Goal: Task Accomplishment & Management: Use online tool/utility

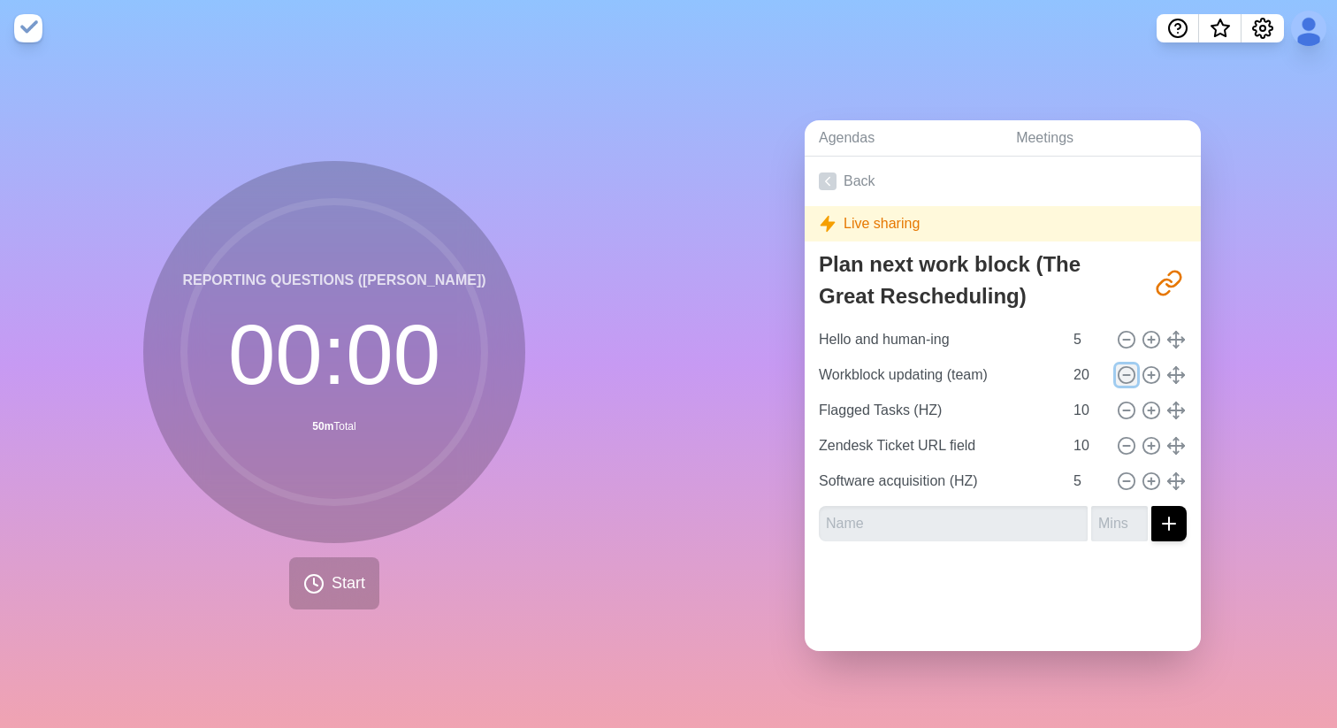
click at [1129, 369] on icon at bounding box center [1126, 374] width 19 height 19
type input "Flagged Tasks (HZ)"
type input "10"
type input "Zendesk Ticket URL field"
type input "Software acquisition (HZ)"
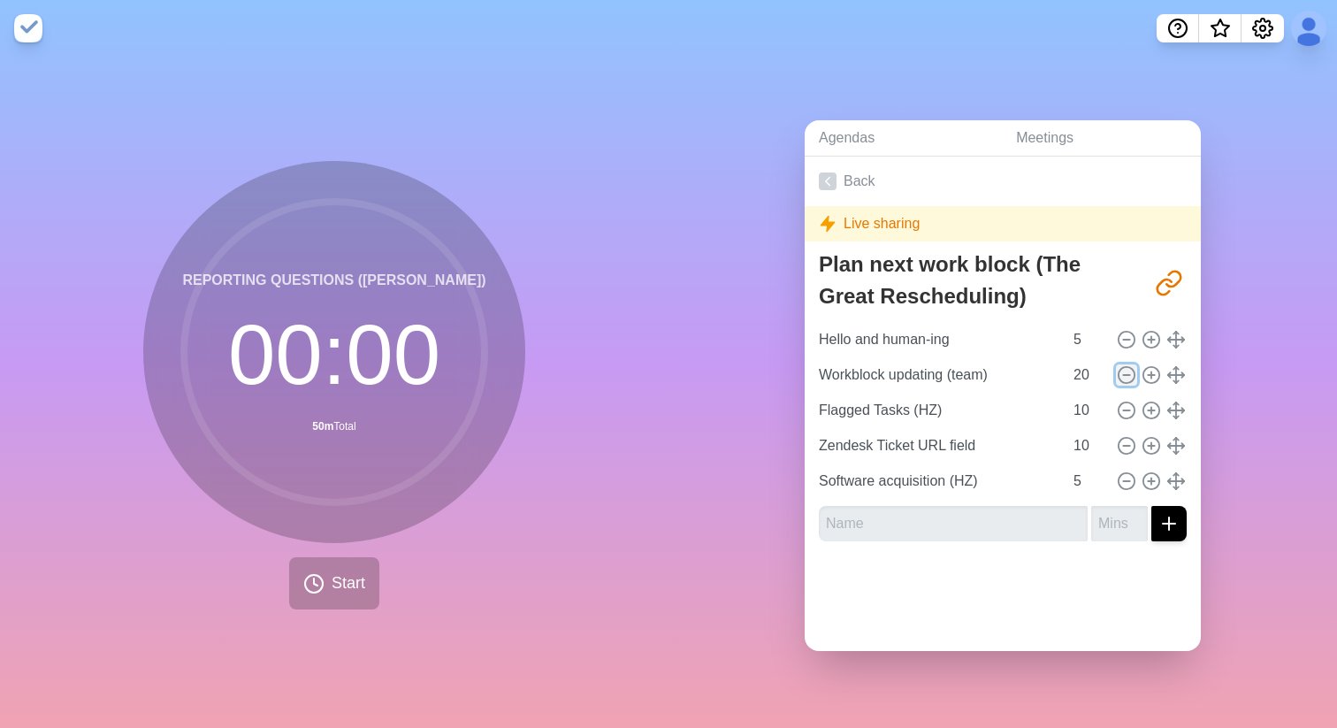
type input "5"
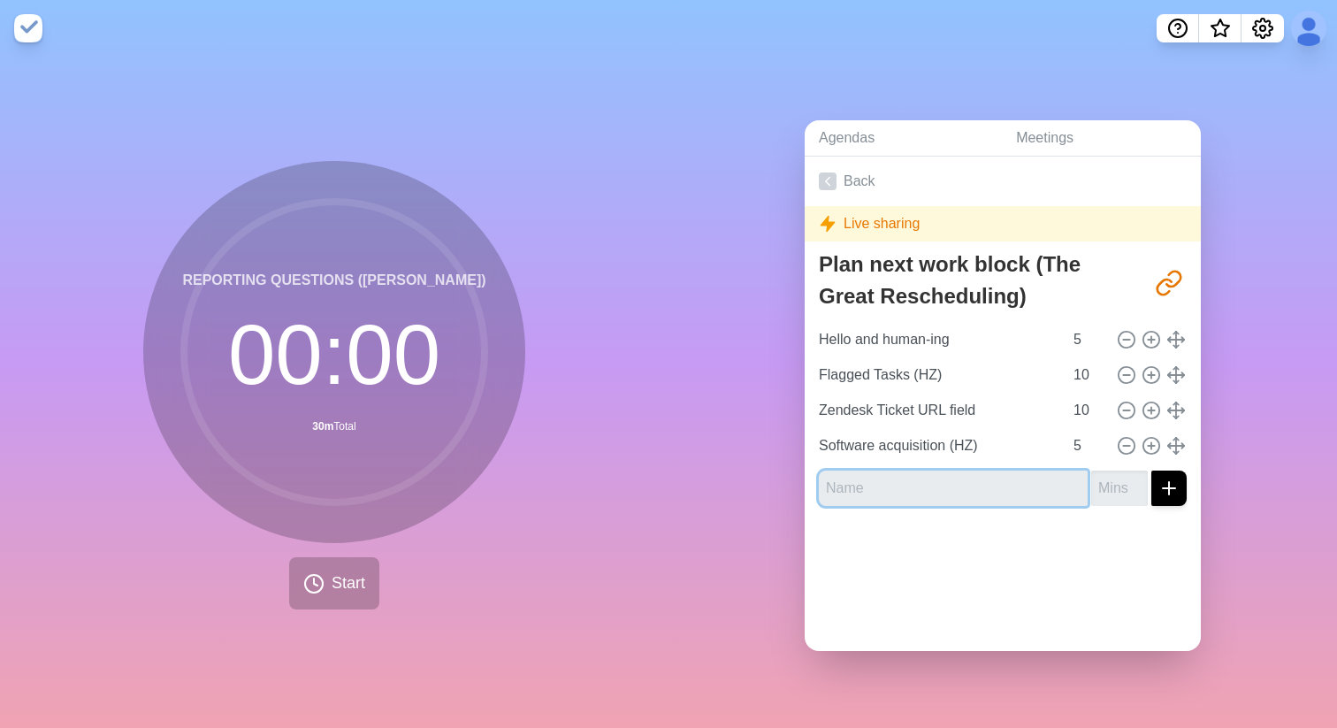
click at [963, 493] on input "text" at bounding box center [953, 488] width 269 height 35
type input "Discussion tasks"
click at [1125, 489] on input "number" at bounding box center [1120, 488] width 57 height 35
type input "20"
click at [1181, 487] on button "submit" at bounding box center [1169, 488] width 35 height 35
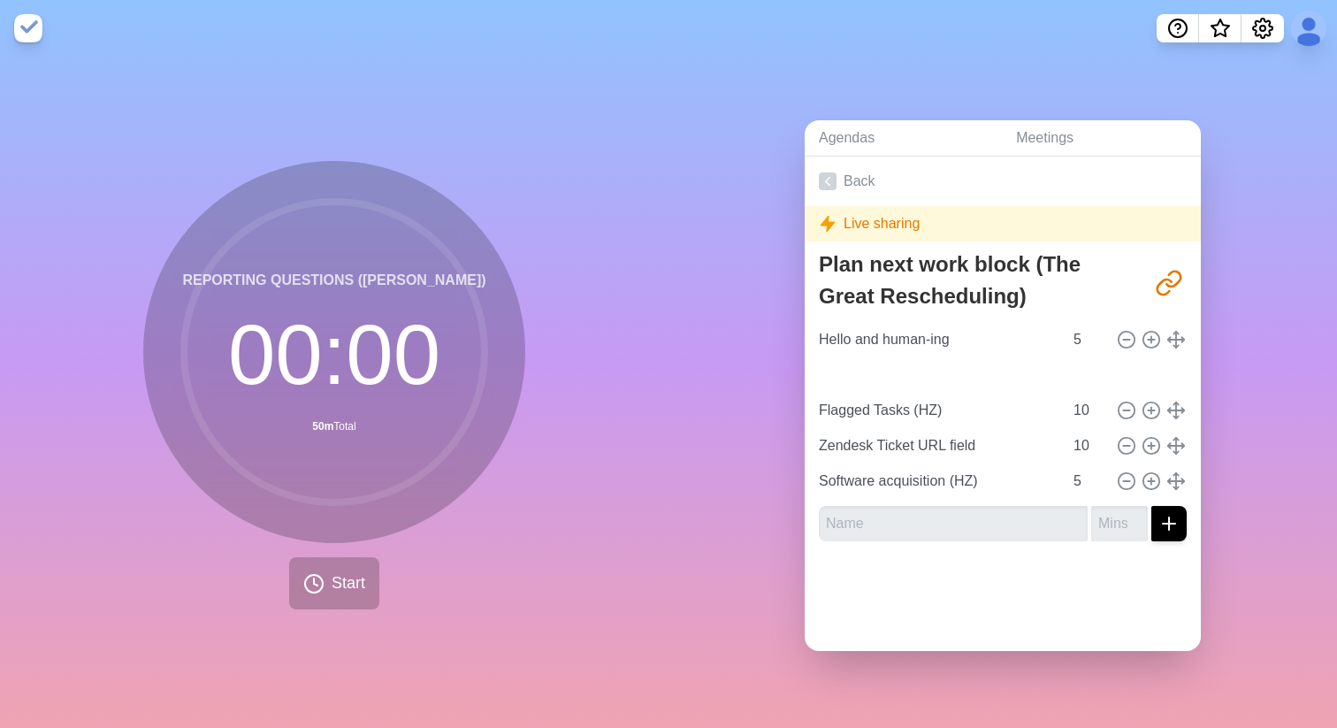
type input "Discussion tasks"
type input "20"
type input "Flagged Tasks (HZ)"
type input "Zendesk Ticket URL field"
type input "10"
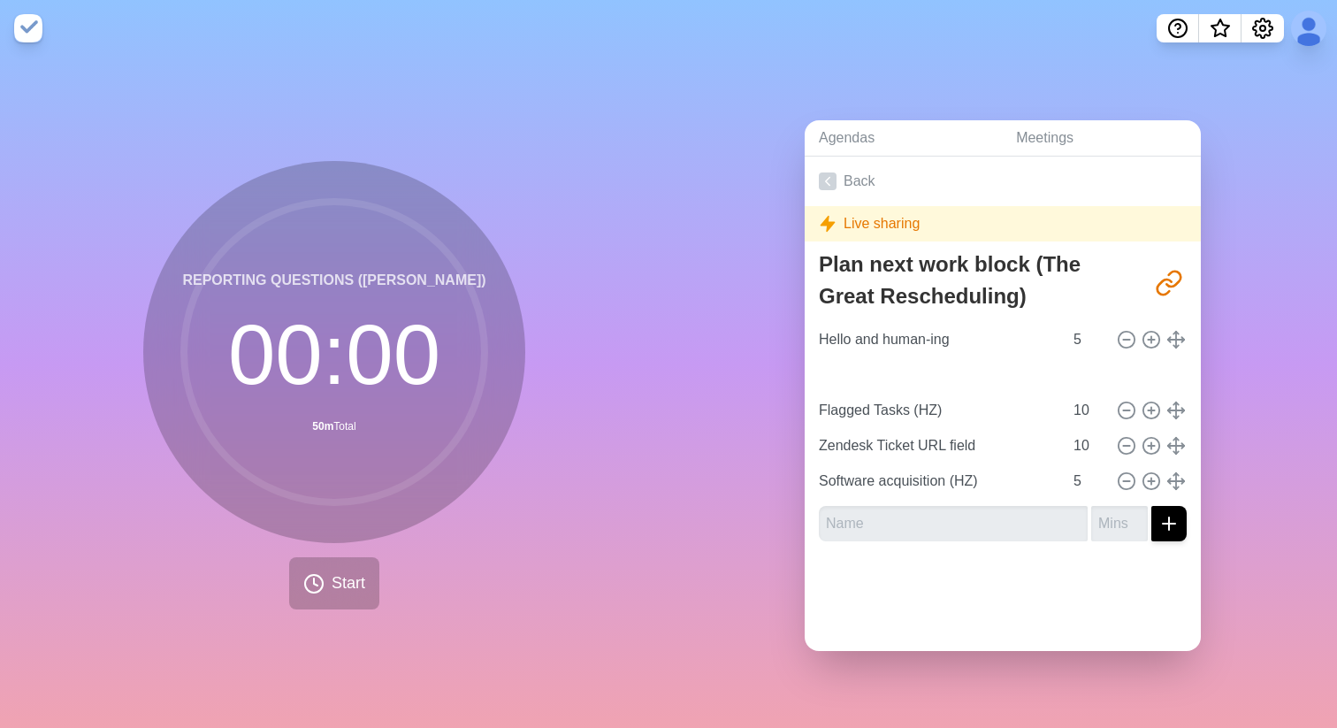
type input "Software acquisition (HZ)"
type input "5"
click at [1130, 410] on line at bounding box center [1126, 410] width 6 height 0
type input "Zendesk Ticket URL field"
type input "Software acquisition (HZ)"
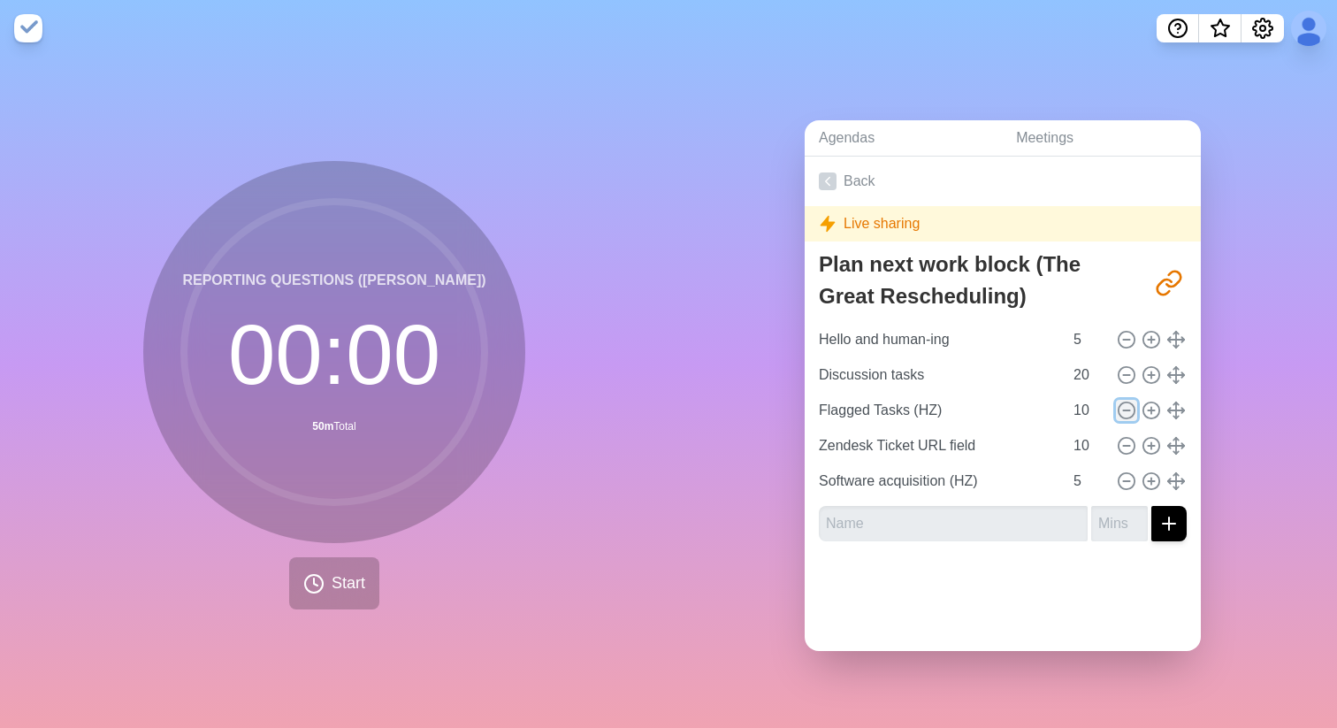
type input "5"
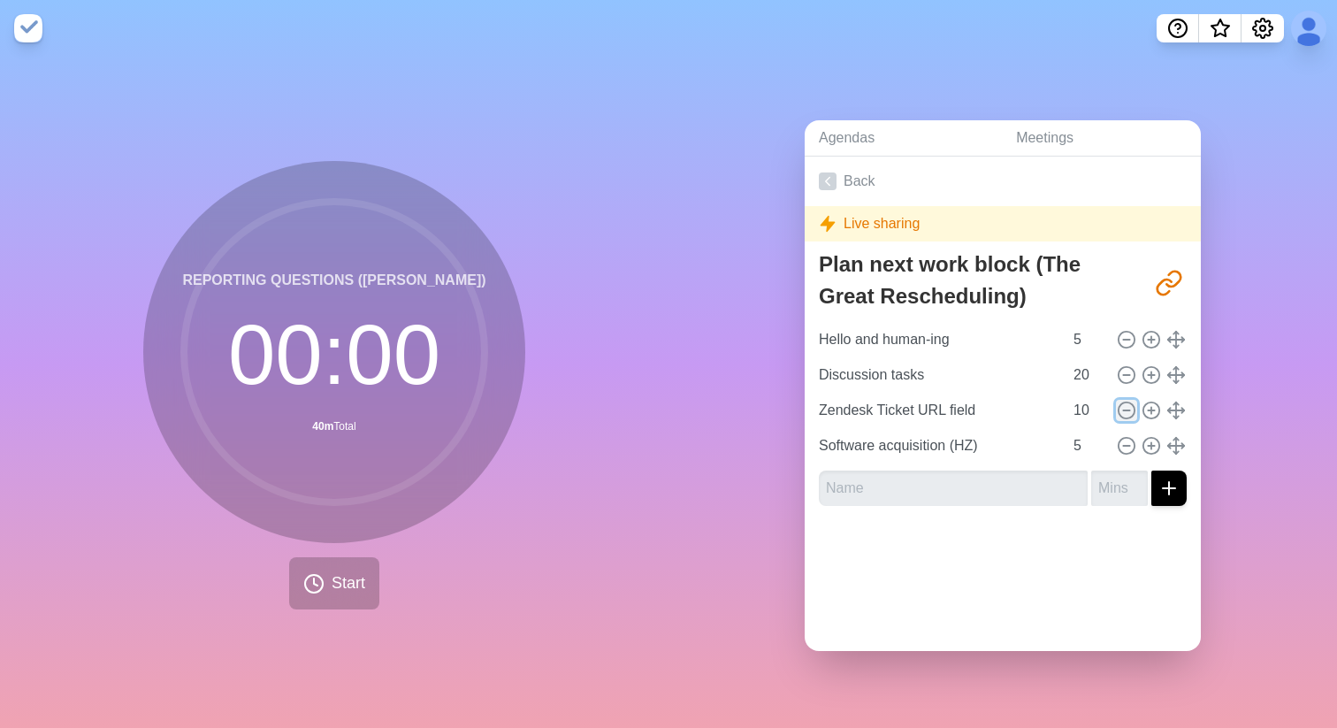
click at [1130, 410] on line at bounding box center [1126, 410] width 6 height 0
type input "Software acquisition (HZ)"
type input "5"
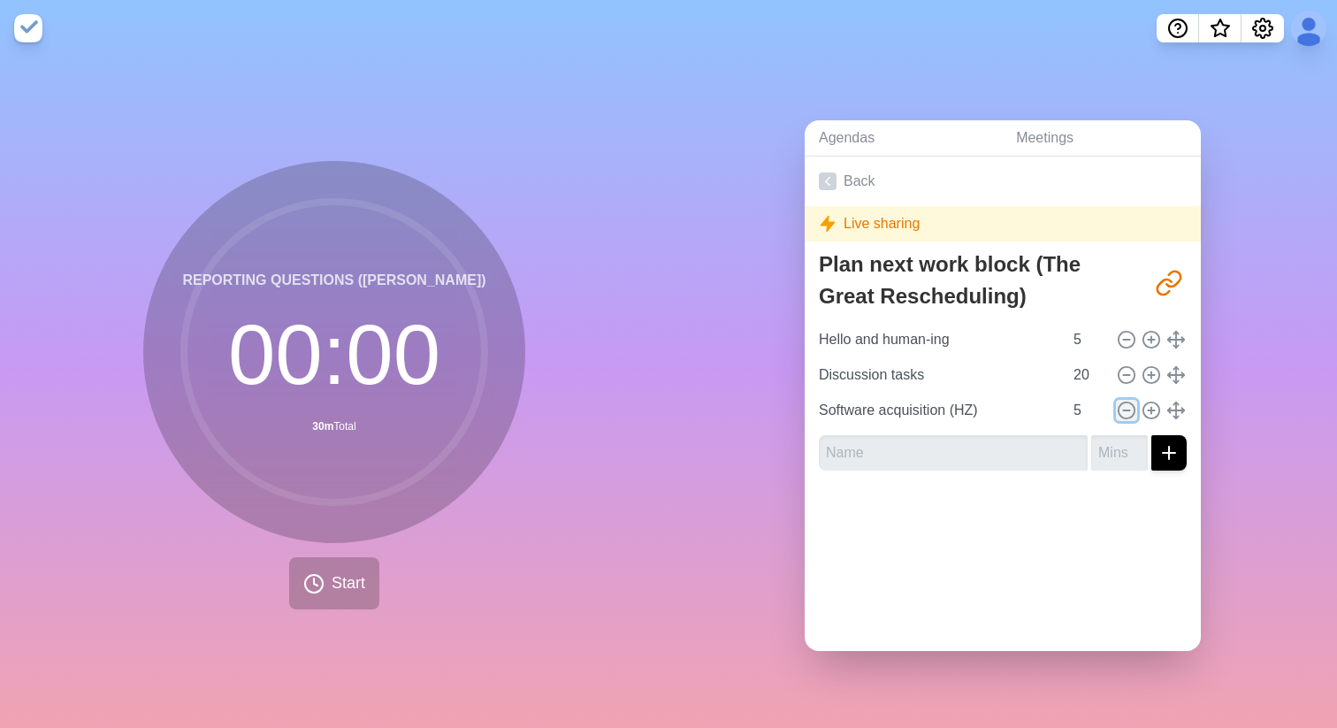
click at [1130, 410] on line at bounding box center [1126, 410] width 6 height 0
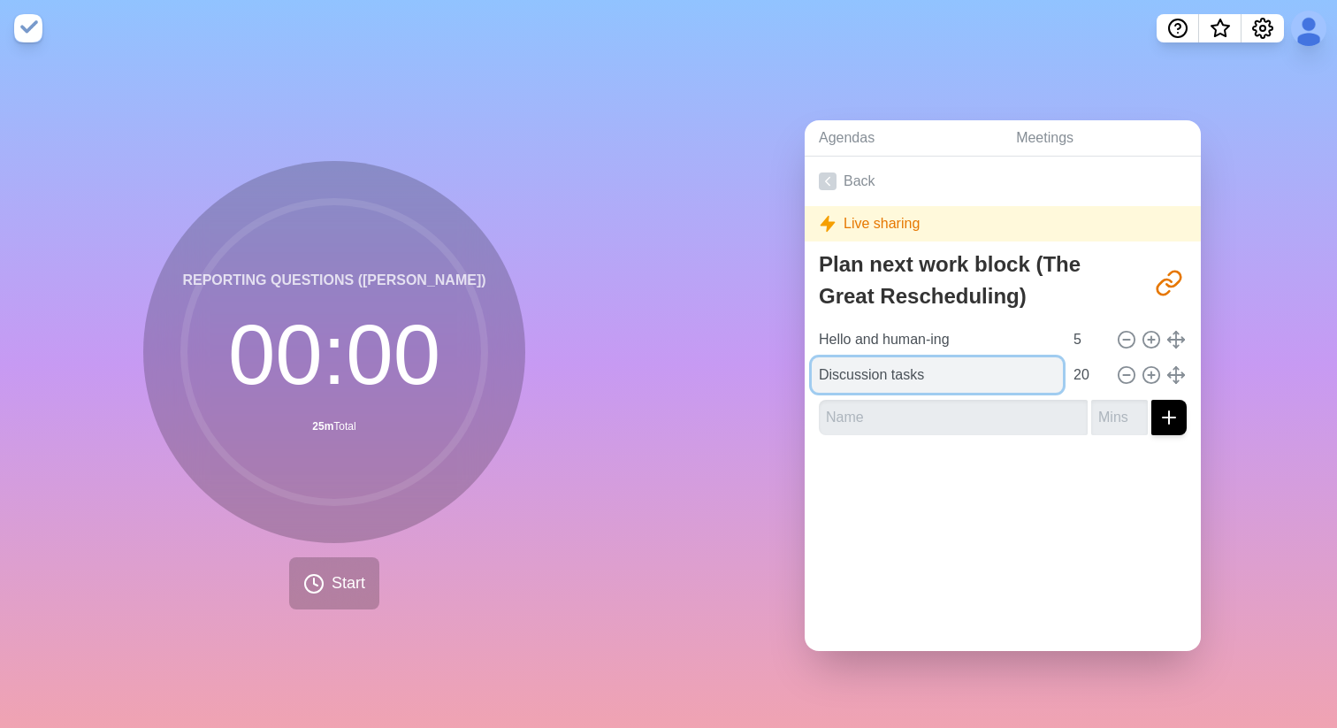
click at [923, 374] on input "Discussion tasks" at bounding box center [937, 374] width 251 height 35
drag, startPoint x: 884, startPoint y: 375, endPoint x: 788, endPoint y: 371, distance: 95.6
click at [788, 371] on div "Agendas Meetings Back Live sharing Plan next work block (The Great Rescheduling…" at bounding box center [1003, 392] width 669 height 671
type input "Last updated"
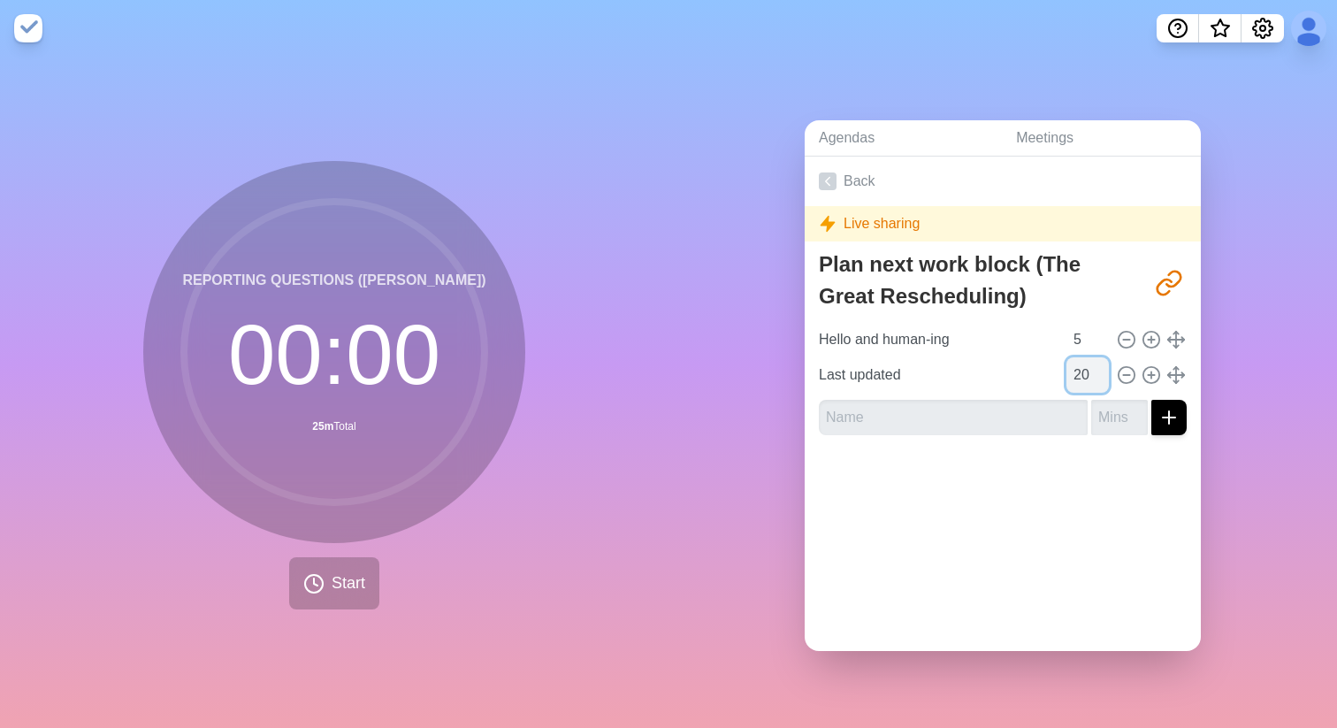
click at [1092, 370] on input "20" at bounding box center [1088, 374] width 42 height 35
type input "2"
type input "5"
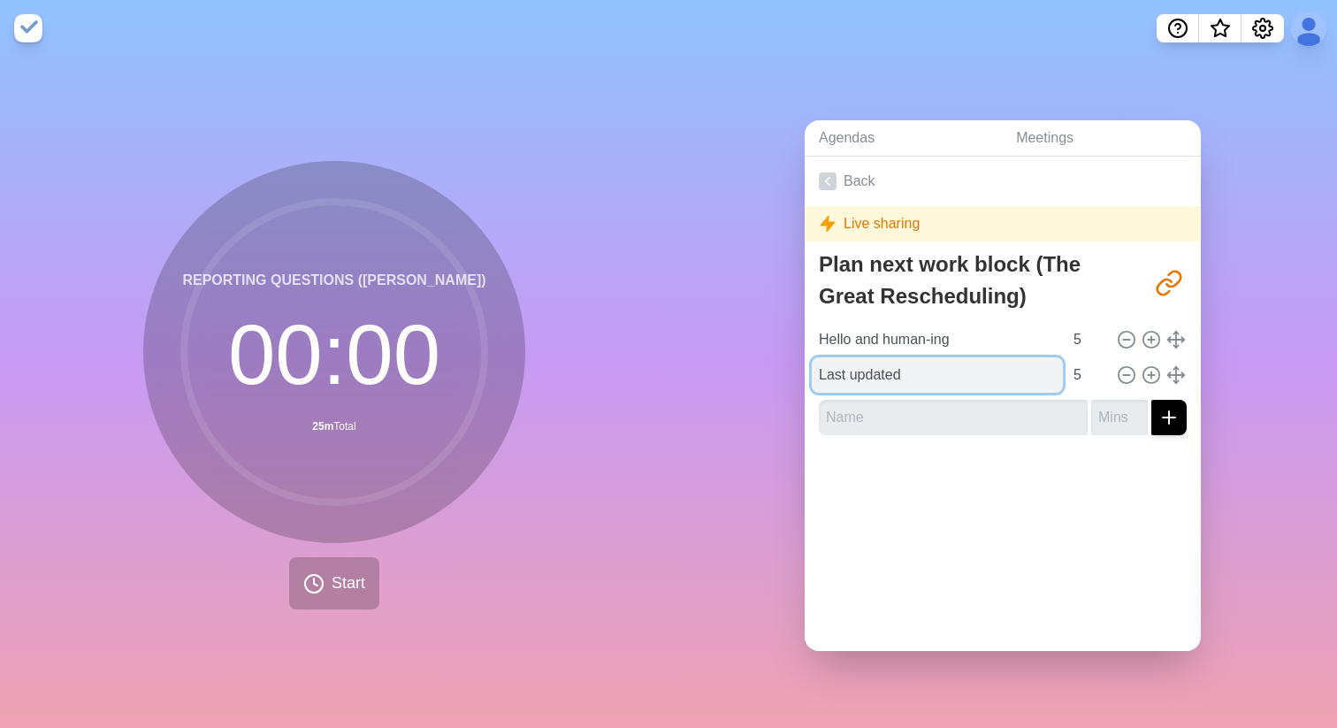
click at [992, 391] on input "Last updated" at bounding box center [937, 374] width 251 height 35
type input "Last updated tags on site"
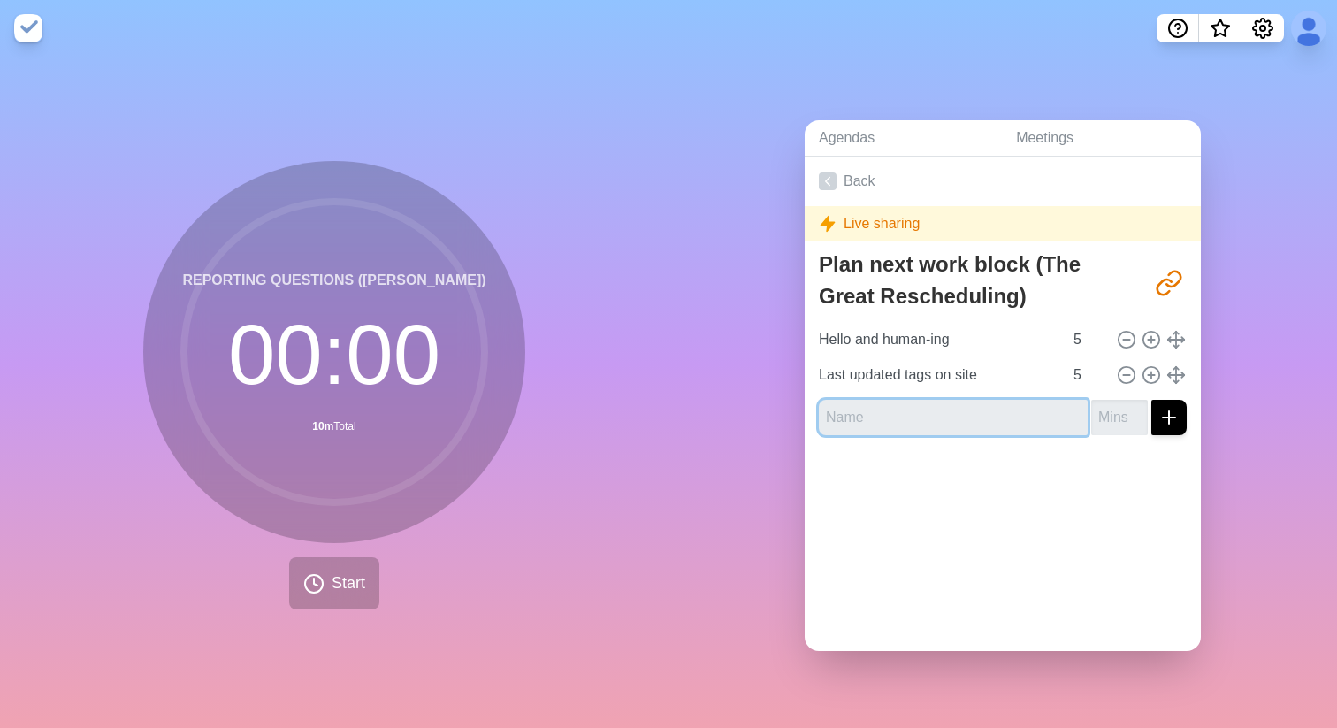
click at [912, 426] on input "text" at bounding box center [953, 417] width 269 height 35
click at [1100, 341] on input "4" at bounding box center [1088, 339] width 42 height 35
type input "5"
click at [1100, 327] on input "5" at bounding box center [1088, 339] width 42 height 35
click at [985, 408] on input "text" at bounding box center [953, 417] width 269 height 35
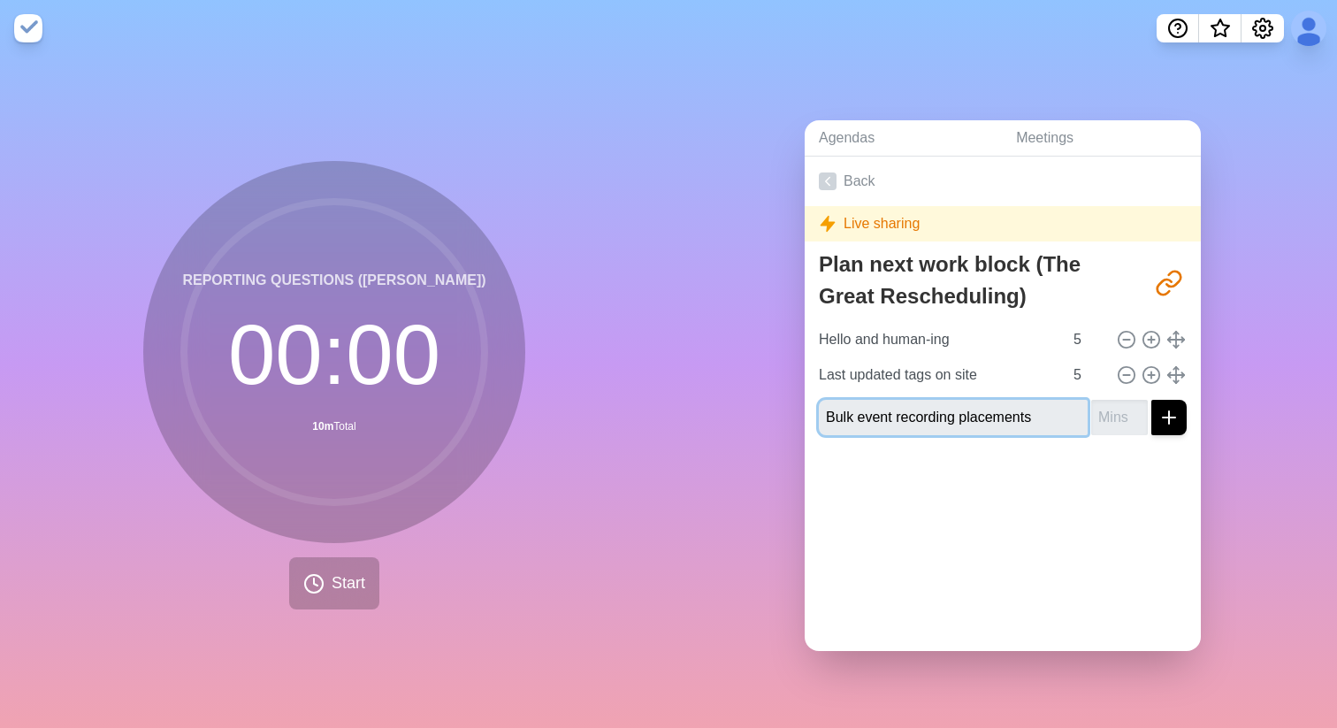
type input "Bulk event recording placements"
click at [1114, 415] on input "number" at bounding box center [1120, 417] width 57 height 35
type input "6"
type input "5"
click at [1095, 544] on div "Back Live sharing Plan next work block (The Great Rescheduling) [URL][DOMAIN_NA…" at bounding box center [1003, 404] width 396 height 494
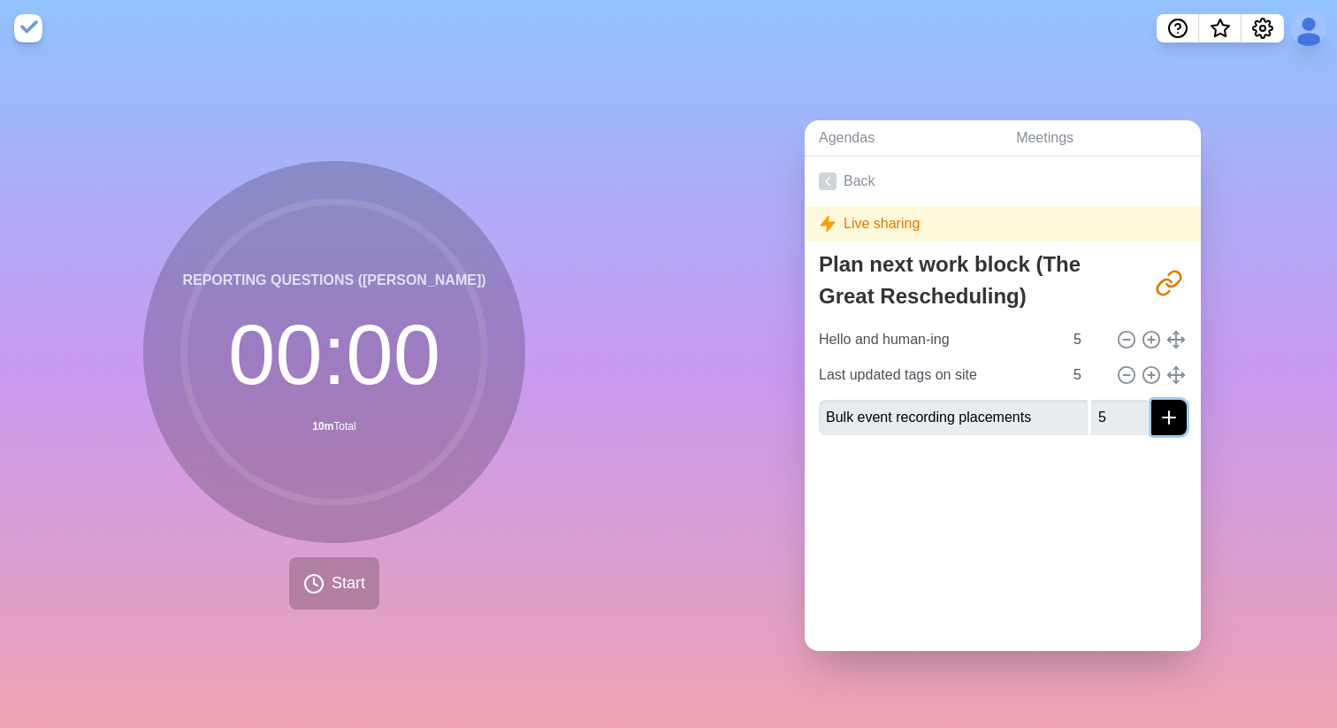
click at [1157, 418] on button "submit" at bounding box center [1169, 417] width 35 height 35
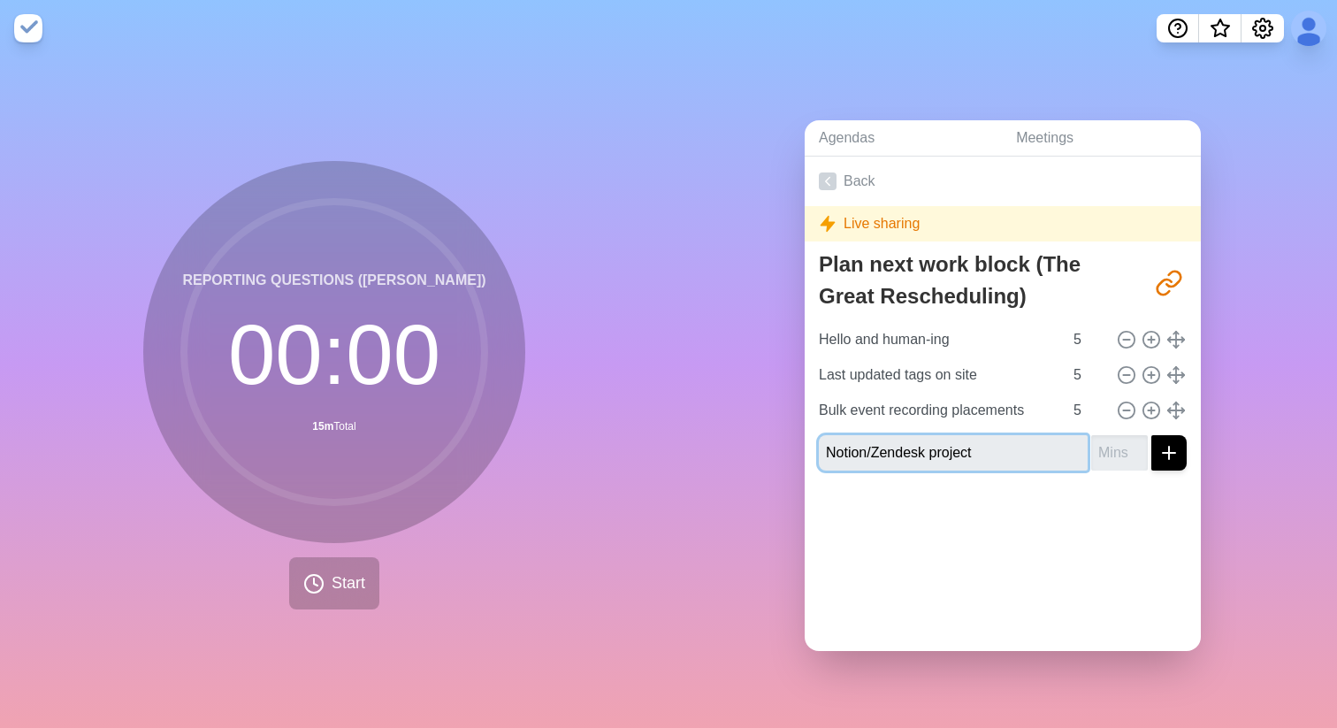
type input "Notion/Zendesk project"
click at [1105, 454] on input "number" at bounding box center [1120, 452] width 57 height 35
type input "5"
click at [963, 609] on div "Back Live sharing Plan next work block (The Great Rescheduling) [URL][DOMAIN_NA…" at bounding box center [1003, 404] width 396 height 494
click at [1015, 441] on input "Notion/Zendesk project" at bounding box center [953, 452] width 269 height 35
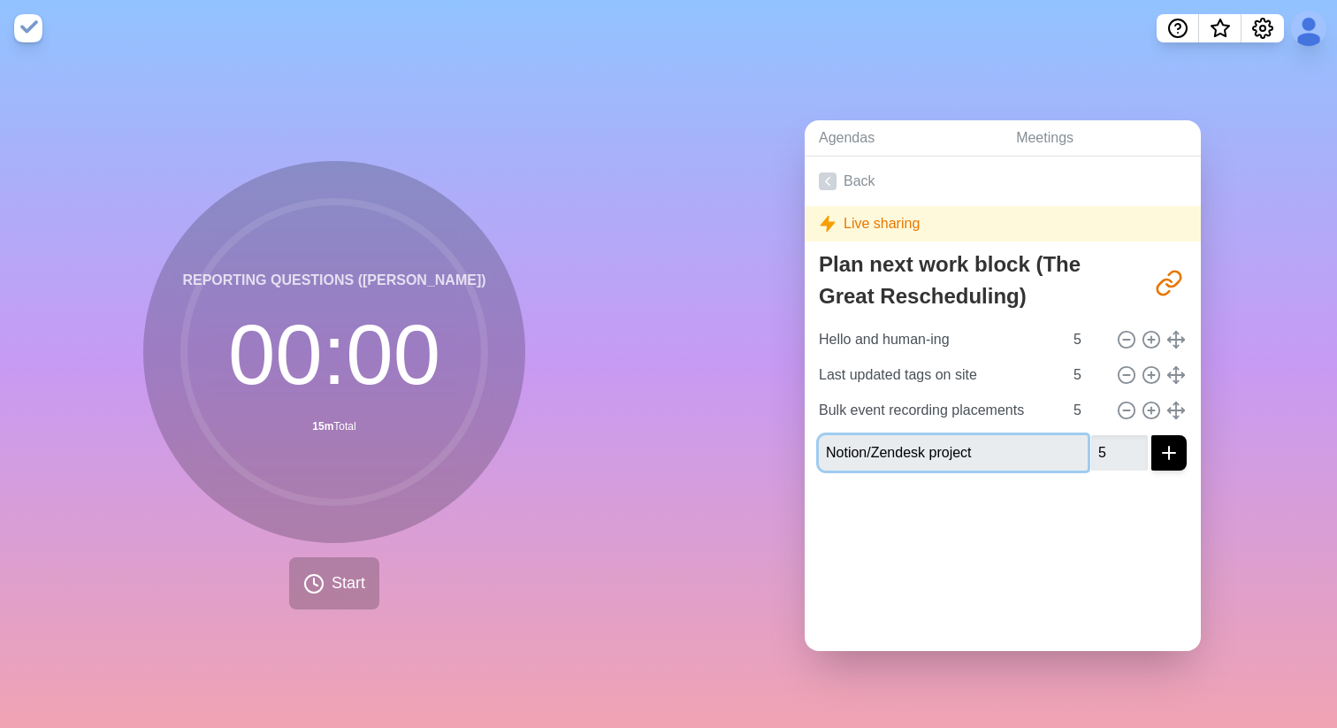
click at [1015, 441] on input "Notion/Zendesk project" at bounding box center [953, 452] width 269 height 35
click at [997, 456] on input "Notion/Zendesk project" at bounding box center [953, 452] width 269 height 35
type input "Notion/Zendesk project organization"
click at [1152, 435] on button "submit" at bounding box center [1169, 452] width 35 height 35
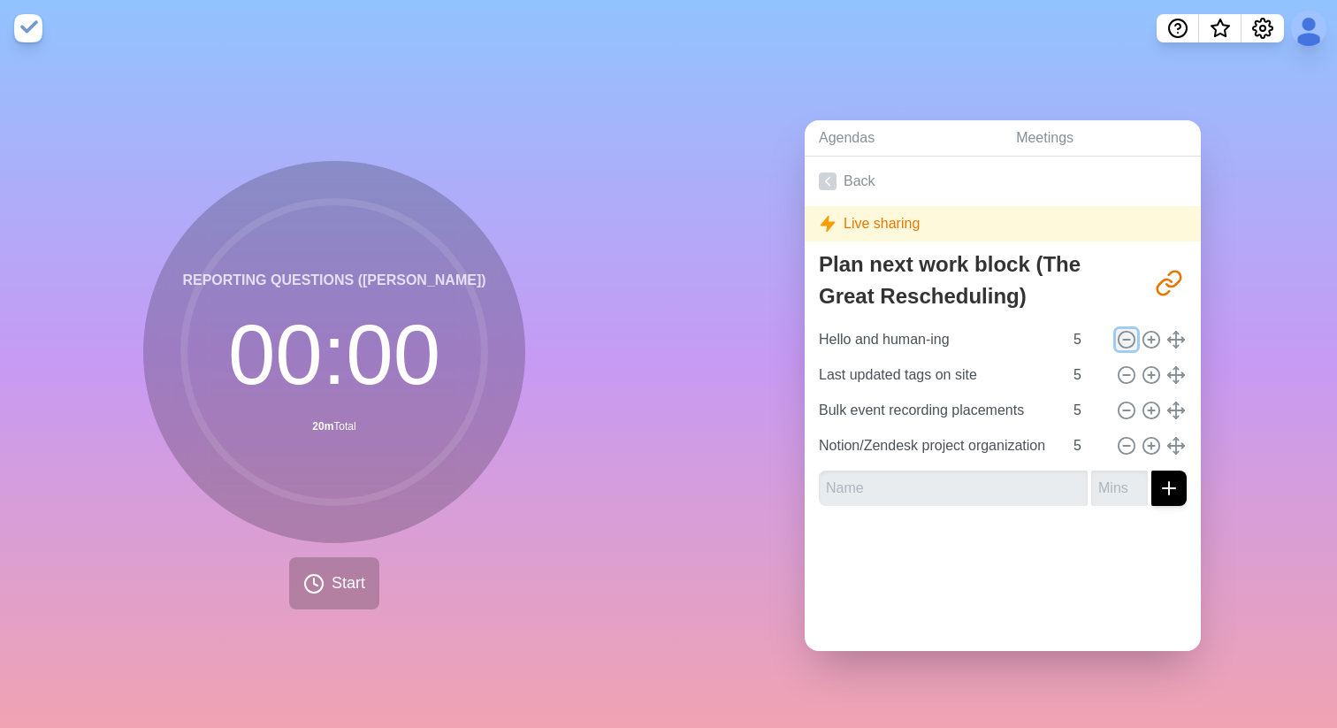
click at [1122, 332] on circle at bounding box center [1127, 339] width 16 height 16
type input "Last updated tags on site"
type input "Bulk event recording placements"
type input "Notion/Zendesk project organization"
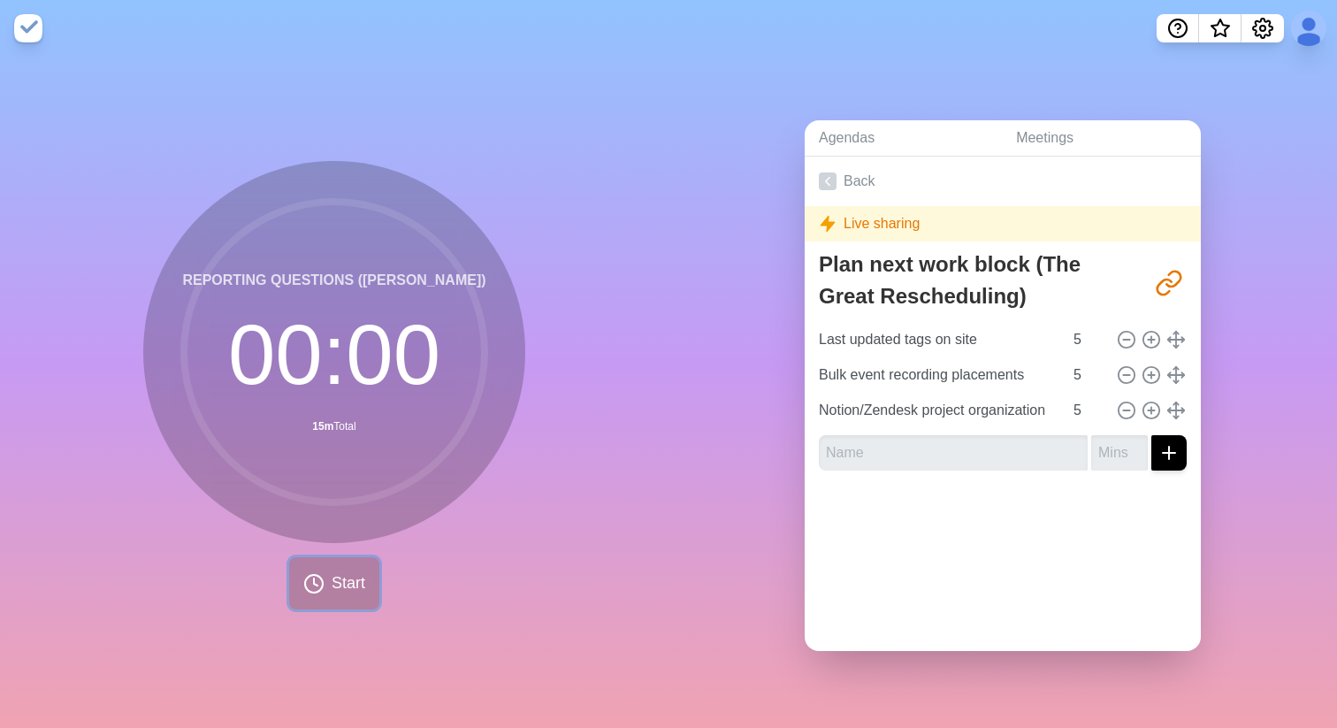
click at [350, 574] on span "Start" at bounding box center [349, 583] width 34 height 24
